Goal: Feedback & Contribution: Contribute content

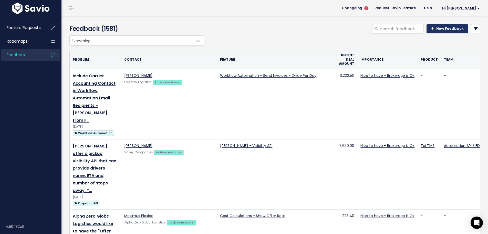
click at [442, 27] on link "New Feedback" at bounding box center [448, 28] width 42 height 9
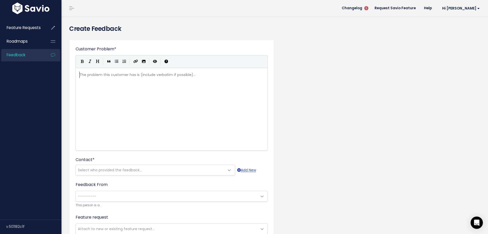
scroll to position [1, 0]
click at [141, 91] on div "The problem this customer has is (include verbatim if possible)... xxxxxxxxxx ​" at bounding box center [177, 116] width 199 height 90
